Goal: Transaction & Acquisition: Subscribe to service/newsletter

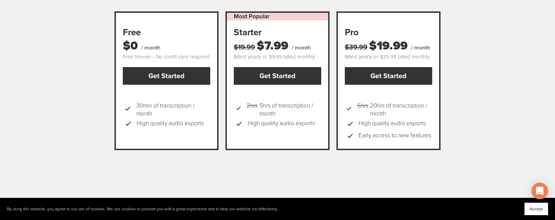
scroll to position [99, 0]
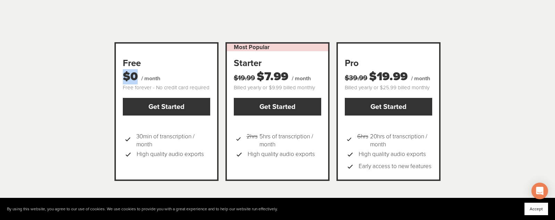
drag, startPoint x: 126, startPoint y: 64, endPoint x: 142, endPoint y: 64, distance: 16.3
click at [141, 69] on div "$0 / month" at bounding box center [166, 76] width 87 height 15
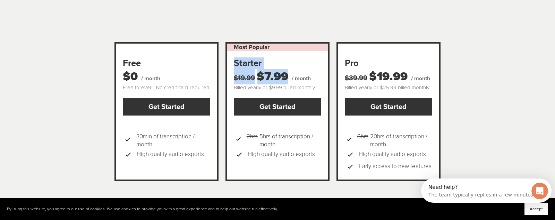
scroll to position [0, 0]
drag, startPoint x: 233, startPoint y: 53, endPoint x: 288, endPoint y: 66, distance: 57.0
click at [288, 66] on div "Most Popular Starter $19.99 $7.99 / month Billed yearly or $9.99 billed monthly…" at bounding box center [277, 111] width 104 height 139
click at [268, 178] on div "Free $0 / month Free forever - No credit card required US $0 / month Free forev…" at bounding box center [277, 112] width 344 height 158
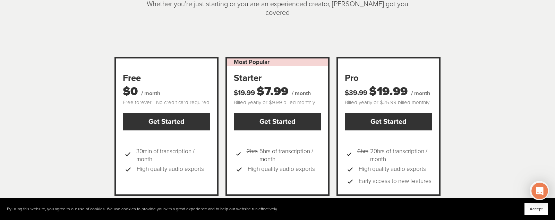
scroll to position [82, 0]
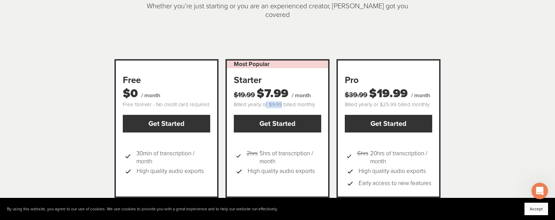
drag, startPoint x: 265, startPoint y: 96, endPoint x: 286, endPoint y: 88, distance: 22.5
click at [281, 102] on div "Billed yearly or $9.99 billed monthly" at bounding box center [277, 105] width 87 height 7
click at [289, 86] on div "$19.99 $7.99 / month" at bounding box center [277, 93] width 87 height 15
drag, startPoint x: 285, startPoint y: 97, endPoint x: 261, endPoint y: 97, distance: 23.9
click at [261, 102] on div "Billed yearly or $9.99 billed monthly" at bounding box center [277, 105] width 87 height 7
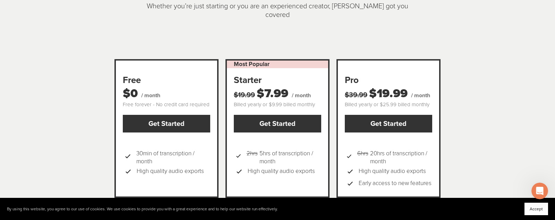
click at [267, 87] on span "$7.99" at bounding box center [272, 94] width 32 height 14
drag, startPoint x: 422, startPoint y: 86, endPoint x: 389, endPoint y: 91, distance: 33.6
click at [383, 86] on div "$39.99 $19.99 / month" at bounding box center [387, 93] width 87 height 15
click at [386, 102] on div "Billed yearly or $25.99 billed monthly" at bounding box center [387, 105] width 87 height 7
drag, startPoint x: 381, startPoint y: 96, endPoint x: 398, endPoint y: 95, distance: 17.0
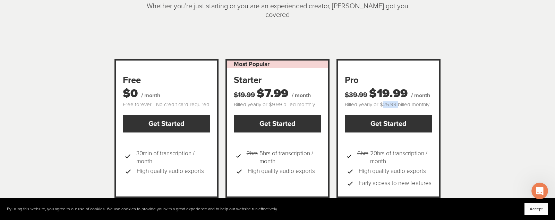
click at [398, 102] on div "Billed yearly or $25.99 billed monthly" at bounding box center [387, 105] width 87 height 7
click at [410, 102] on div "Billed yearly or $25.99 billed monthly" at bounding box center [387, 105] width 87 height 7
drag, startPoint x: 391, startPoint y: 84, endPoint x: 551, endPoint y: 85, distance: 159.8
click at [553, 85] on div "Pricing Pick the perfect plan Pick the perfect plan Whether you’re just startin…" at bounding box center [277, 80] width 555 height 324
click at [412, 102] on div "Billed yearly or $25.99 billed monthly" at bounding box center [387, 105] width 87 height 7
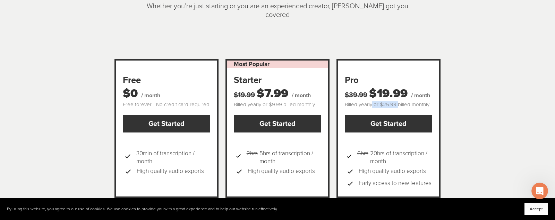
drag, startPoint x: 372, startPoint y: 96, endPoint x: 396, endPoint y: 95, distance: 24.6
click at [396, 102] on div "Billed yearly or $25.99 billed monthly" at bounding box center [387, 105] width 87 height 7
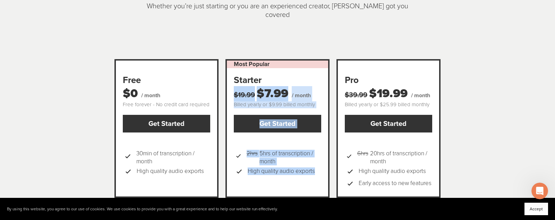
drag, startPoint x: 270, startPoint y: 75, endPoint x: 292, endPoint y: 175, distance: 102.2
click at [292, 175] on div "Most Popular Starter $19.99 $7.99 / month Billed yearly or $9.99 billed monthly…" at bounding box center [277, 128] width 104 height 139
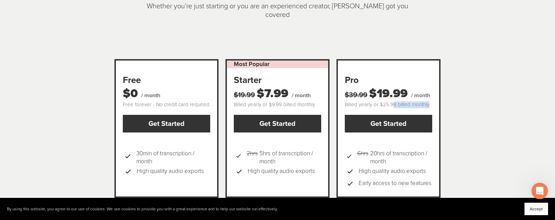
drag, startPoint x: 392, startPoint y: 97, endPoint x: 436, endPoint y: 98, distance: 44.0
click at [436, 98] on div "Pro $39.99 $19.99 / month Billed yearly or $25.99 billed monthly US 19.99 / mon…" at bounding box center [388, 128] width 104 height 139
drag, startPoint x: 427, startPoint y: 87, endPoint x: 428, endPoint y: 94, distance: 6.6
click at [427, 92] on span "/ month" at bounding box center [420, 95] width 19 height 7
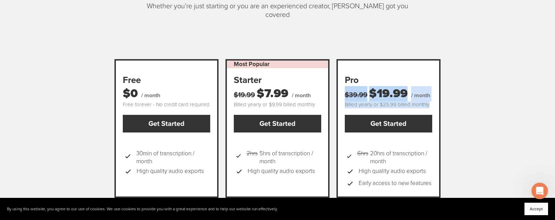
drag, startPoint x: 390, startPoint y: 90, endPoint x: 350, endPoint y: 83, distance: 40.5
click at [338, 84] on div "Pro $39.99 $19.99 / month Billed yearly or $25.99 billed monthly US 19.99 / mon…" at bounding box center [388, 128] width 104 height 139
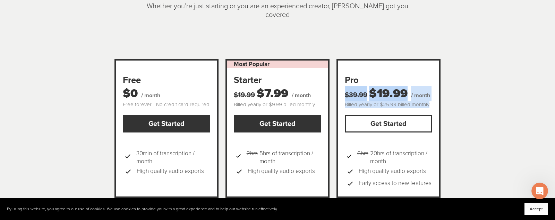
click at [428, 115] on link "Get Started" at bounding box center [387, 124] width 87 height 18
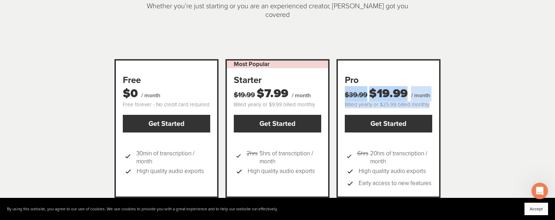
click at [433, 92] on div "Pro $39.99 $19.99 / month Billed yearly or $25.99 billed monthly US 19.99 / mon…" at bounding box center [388, 128] width 104 height 139
drag, startPoint x: 405, startPoint y: 83, endPoint x: 346, endPoint y: 83, distance: 58.9
click at [346, 86] on div "$39.99 $19.99 / month" at bounding box center [387, 93] width 87 height 15
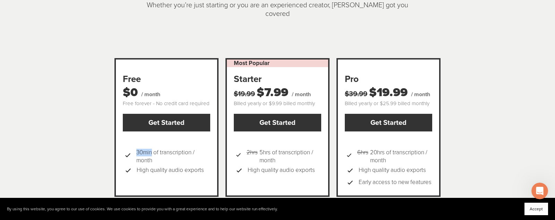
drag, startPoint x: 137, startPoint y: 140, endPoint x: 164, endPoint y: 147, distance: 27.8
click at [155, 149] on span "30min of transcription / month" at bounding box center [173, 156] width 74 height 15
drag, startPoint x: 150, startPoint y: 96, endPoint x: 189, endPoint y: 91, distance: 39.4
click at [218, 95] on section "Free $0 / month Free forever - No credit card required US $0 / month Free forev…" at bounding box center [277, 128] width 333 height 146
click at [152, 73] on div "Free" at bounding box center [166, 79] width 87 height 12
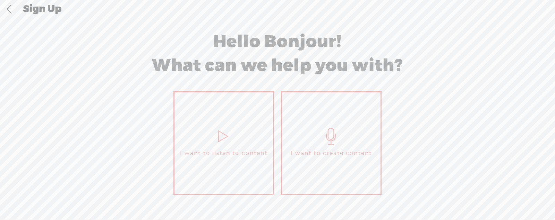
scroll to position [25, 0]
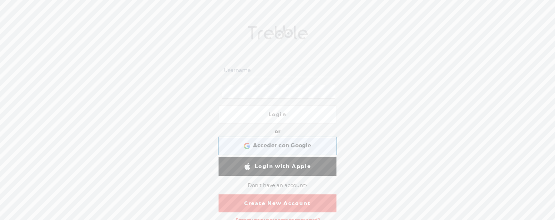
click at [290, 144] on span "Acceder con Google" at bounding box center [282, 145] width 58 height 7
click at [291, 146] on span "Acceder con Google" at bounding box center [282, 145] width 58 height 7
